Goal: Task Accomplishment & Management: Use online tool/utility

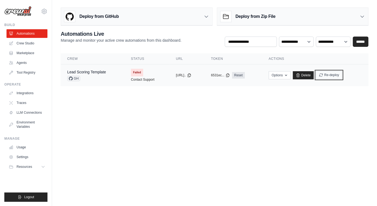
click at [330, 77] on button "Re-deploy" at bounding box center [329, 75] width 26 height 8
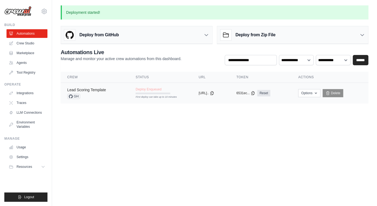
click at [99, 89] on link "Lead Scoring Template" at bounding box center [86, 90] width 39 height 4
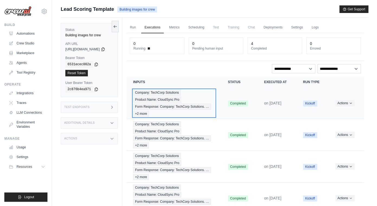
click at [164, 106] on span "Form Response: Company: TechCorp Solutions. …" at bounding box center [172, 107] width 78 height 6
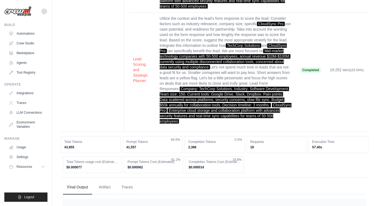
scroll to position [281, 0]
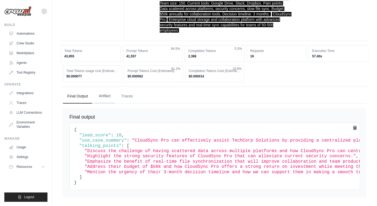
click at [108, 97] on button "Artifact" at bounding box center [104, 96] width 21 height 15
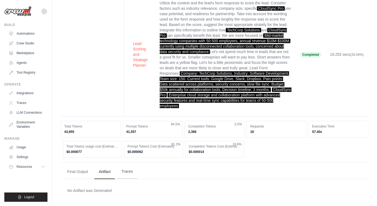
click at [130, 173] on button "Traces" at bounding box center [127, 171] width 20 height 15
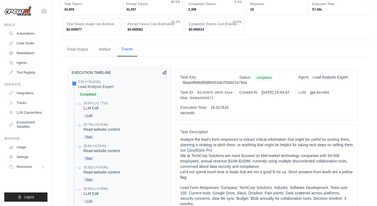
scroll to position [329, 0]
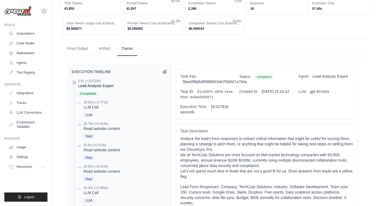
click at [85, 82] on div "0.0s (+18.018s)" at bounding box center [95, 81] width 35 height 4
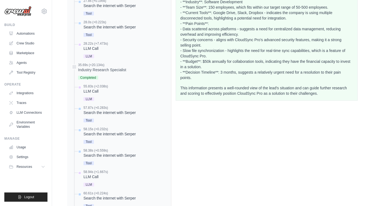
scroll to position [661, 0]
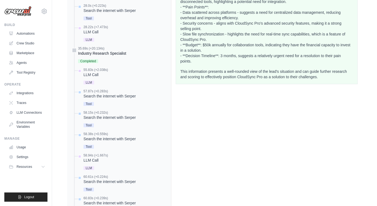
click at [126, 56] on div "35.69s (+20.134s) Industry Research Specialist Completed" at bounding box center [102, 55] width 48 height 18
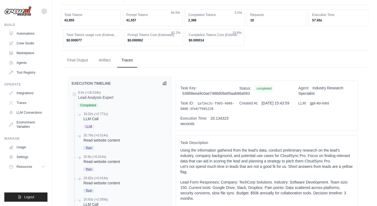
scroll to position [297, 0]
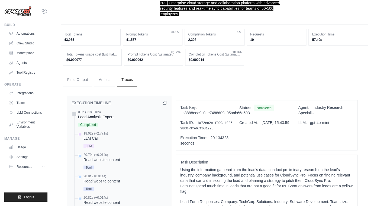
click at [74, 114] on div at bounding box center [74, 114] width 5 height 5
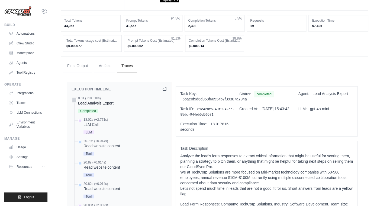
scroll to position [315, 0]
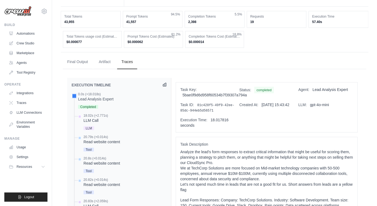
click at [164, 85] on icon at bounding box center [164, 84] width 3 height 3
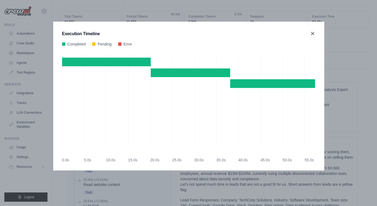
click at [311, 33] on icon at bounding box center [312, 33] width 3 height 3
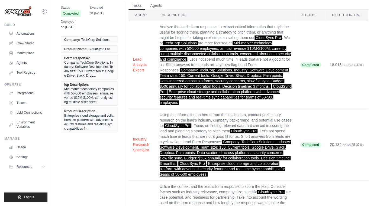
scroll to position [0, 0]
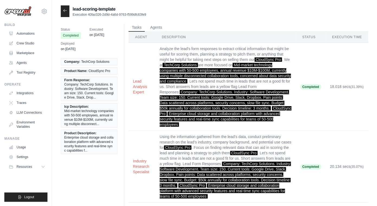
click at [66, 11] on icon at bounding box center [65, 10] width 4 height 4
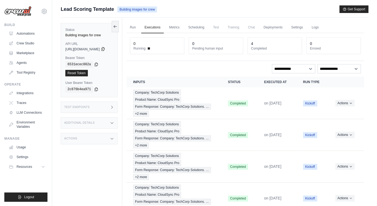
click at [104, 49] on icon at bounding box center [102, 49] width 3 height 4
click at [97, 64] on icon at bounding box center [96, 64] width 4 height 4
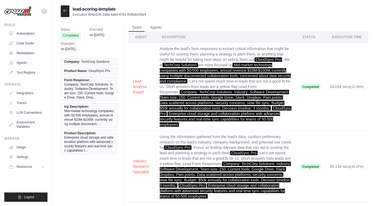
click at [93, 15] on p "Execution 40fac026-2d9d-4a6d-9763-f599dfc63fe9" at bounding box center [109, 14] width 73 height 4
drag, startPoint x: 145, startPoint y: 13, endPoint x: 88, endPoint y: 15, distance: 57.5
click at [88, 15] on p "Execution 40fac026-2d9d-4a6d-9763-f599dfc63fe9" at bounding box center [109, 14] width 73 height 4
copy p "40fac026-2d9d-4a6d-9763-f599dfc63fe9"
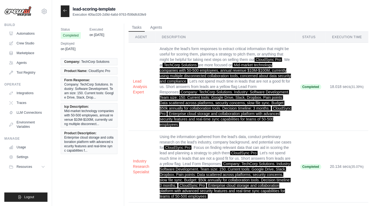
click at [66, 13] on div at bounding box center [65, 11] width 9 height 12
click at [64, 10] on icon at bounding box center [64, 10] width 3 height 2
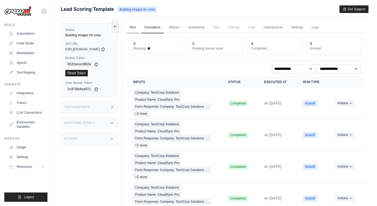
click at [137, 27] on link "Run" at bounding box center [132, 27] width 12 height 11
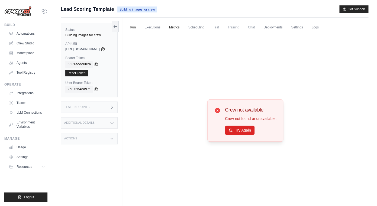
click at [176, 29] on link "Metrics" at bounding box center [174, 27] width 17 height 11
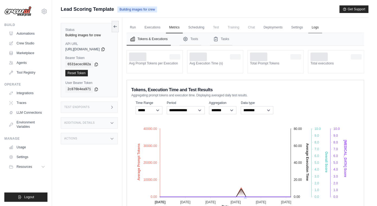
click at [316, 27] on link "Logs" at bounding box center [315, 27] width 14 height 11
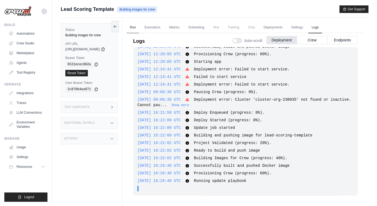
click at [138, 26] on link "Run" at bounding box center [132, 27] width 12 height 11
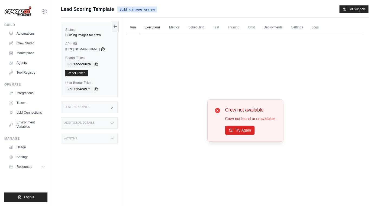
click at [164, 27] on link "Executions" at bounding box center [152, 27] width 22 height 11
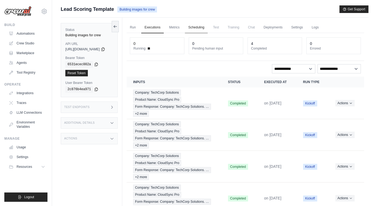
click at [192, 26] on link "Scheduling" at bounding box center [196, 27] width 22 height 11
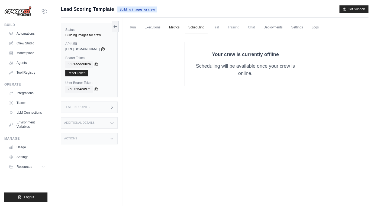
click at [181, 27] on link "Metrics" at bounding box center [174, 27] width 17 height 11
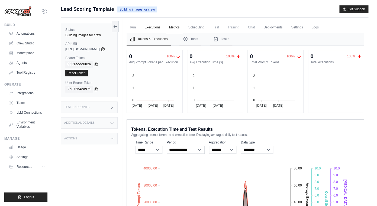
click at [160, 25] on link "Executions" at bounding box center [152, 27] width 22 height 11
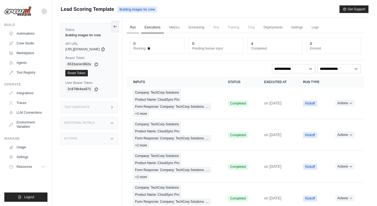
click at [136, 27] on link "Run" at bounding box center [132, 27] width 12 height 11
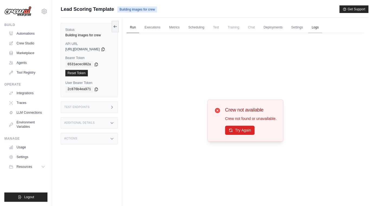
click at [321, 28] on link "Logs" at bounding box center [315, 27] width 14 height 11
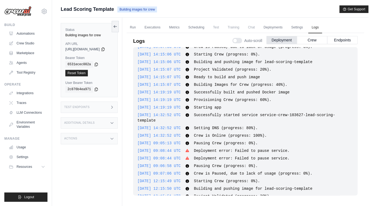
scroll to position [187, 0]
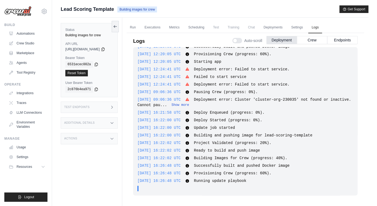
click at [189, 105] on button "Show more" at bounding box center [180, 105] width 18 height 4
click at [305, 40] on button "Crew" at bounding box center [312, 40] width 30 height 8
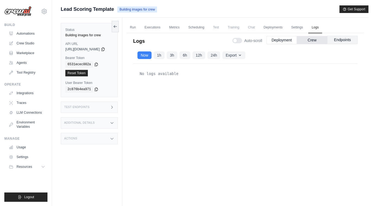
click at [339, 39] on button "Endpoints" at bounding box center [342, 40] width 30 height 8
click at [218, 57] on button "24h" at bounding box center [213, 55] width 13 height 8
click at [240, 54] on button "Export" at bounding box center [233, 55] width 23 height 8
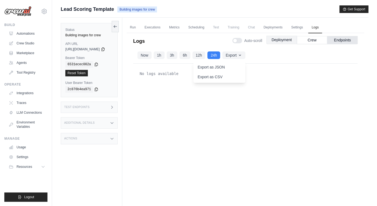
click at [284, 40] on button "Deployment" at bounding box center [281, 40] width 30 height 8
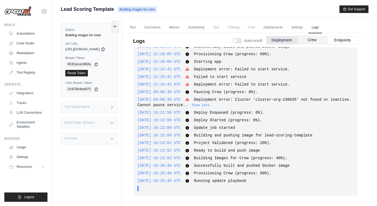
click at [299, 38] on button "Crew" at bounding box center [312, 40] width 30 height 8
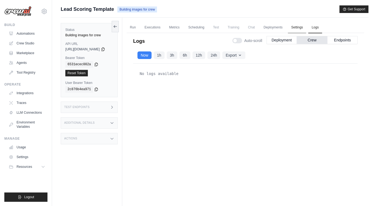
click at [306, 29] on link "Settings" at bounding box center [297, 27] width 18 height 11
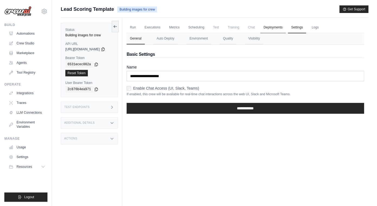
click at [280, 28] on link "Deployments" at bounding box center [272, 27] width 25 height 11
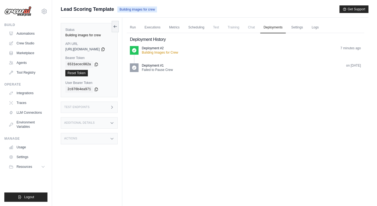
click at [161, 69] on p "Failed to Pause Crew" at bounding box center [157, 70] width 31 height 4
click at [138, 71] on span at bounding box center [134, 67] width 9 height 9
click at [136, 51] on icon at bounding box center [134, 50] width 4 height 4
click at [258, 28] on span "Chat" at bounding box center [251, 27] width 13 height 11
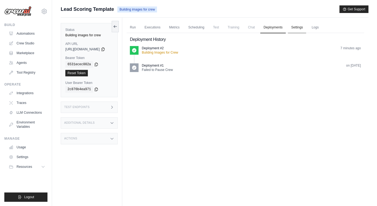
click at [300, 27] on link "Settings" at bounding box center [297, 27] width 18 height 11
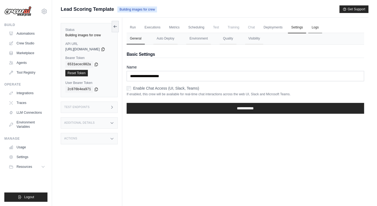
click at [319, 28] on link "Logs" at bounding box center [315, 27] width 14 height 11
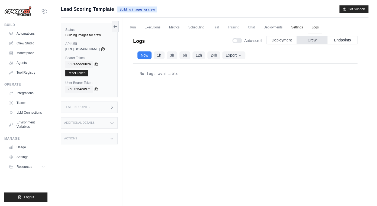
click at [300, 27] on link "Settings" at bounding box center [297, 27] width 18 height 11
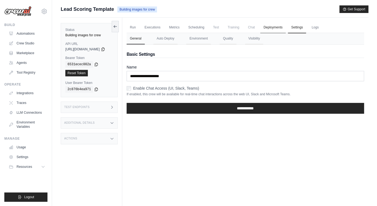
click at [282, 30] on link "Deployments" at bounding box center [272, 27] width 25 height 11
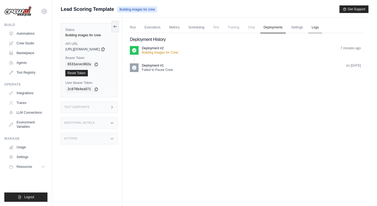
click at [321, 26] on link "Logs" at bounding box center [315, 27] width 14 height 11
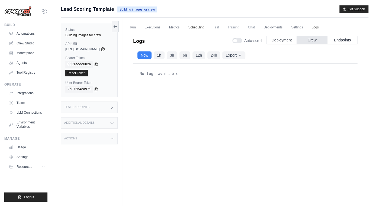
click at [192, 28] on link "Scheduling" at bounding box center [196, 27] width 22 height 11
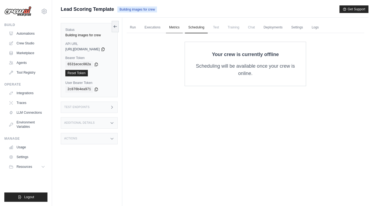
click at [175, 28] on link "Metrics" at bounding box center [174, 27] width 17 height 11
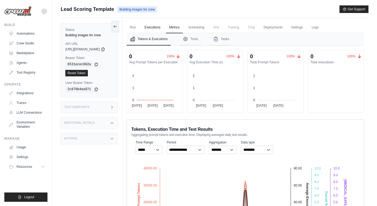
click at [159, 28] on link "Executions" at bounding box center [152, 27] width 22 height 11
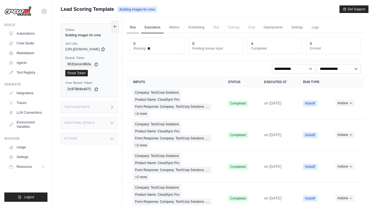
click at [138, 31] on link "Run" at bounding box center [132, 27] width 12 height 11
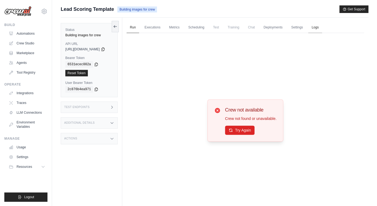
click at [321, 26] on link "Logs" at bounding box center [315, 27] width 14 height 11
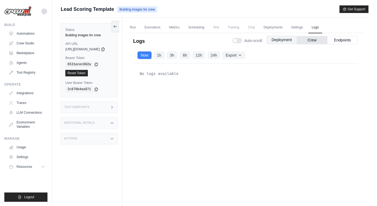
click at [281, 40] on button "Deployment" at bounding box center [281, 40] width 30 height 8
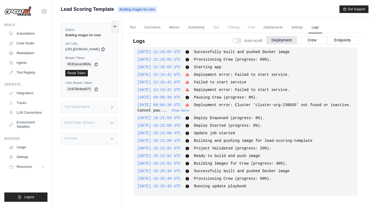
scroll to position [23, 0]
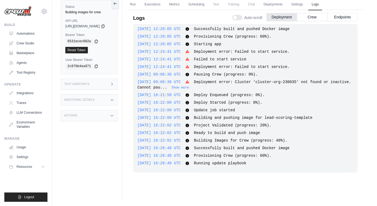
click at [189, 164] on icon at bounding box center [188, 164] width 4 height 4
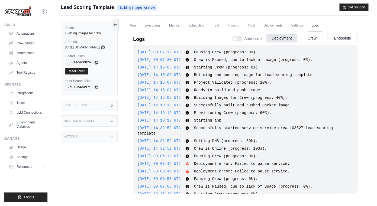
scroll to position [0, 0]
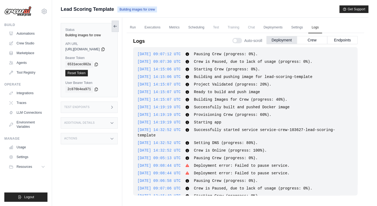
click at [117, 27] on icon at bounding box center [115, 26] width 4 height 4
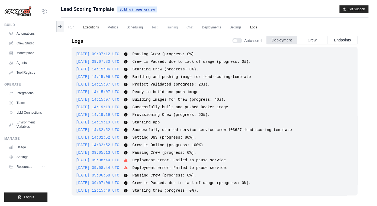
click at [86, 27] on link "Executions" at bounding box center [91, 27] width 22 height 11
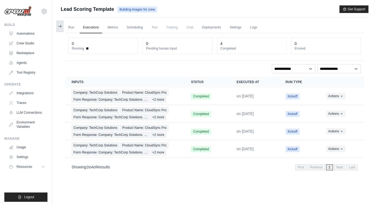
click at [60, 24] on icon at bounding box center [60, 26] width 4 height 4
